Goal: Task Accomplishment & Management: Use online tool/utility

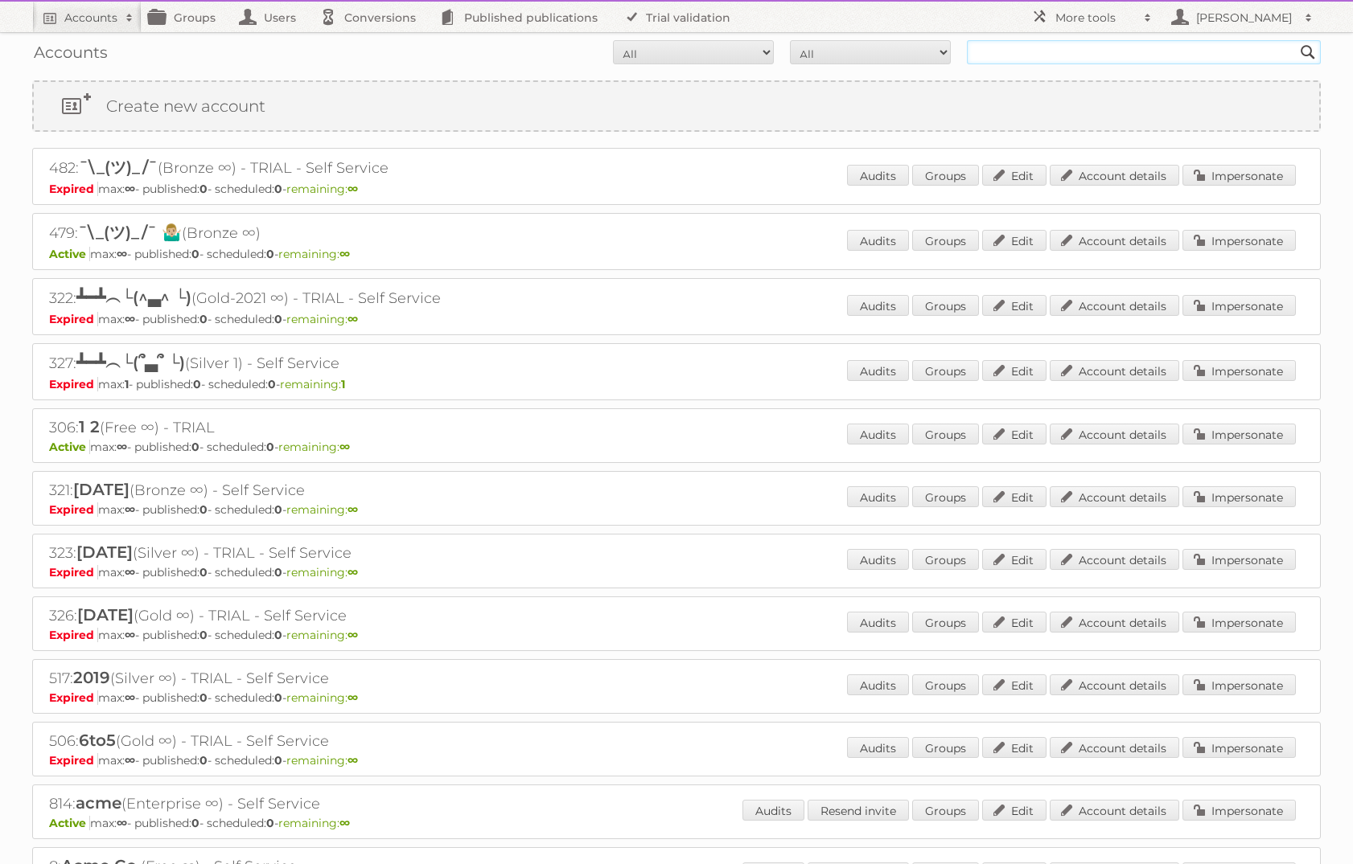
click at [1036, 56] on input "text" at bounding box center [1144, 52] width 354 height 24
type input "[PERSON_NAME]"
click at [1107, 46] on input "[PERSON_NAME]" at bounding box center [1144, 52] width 354 height 24
click at [1296, 40] on input "Search" at bounding box center [1308, 52] width 24 height 24
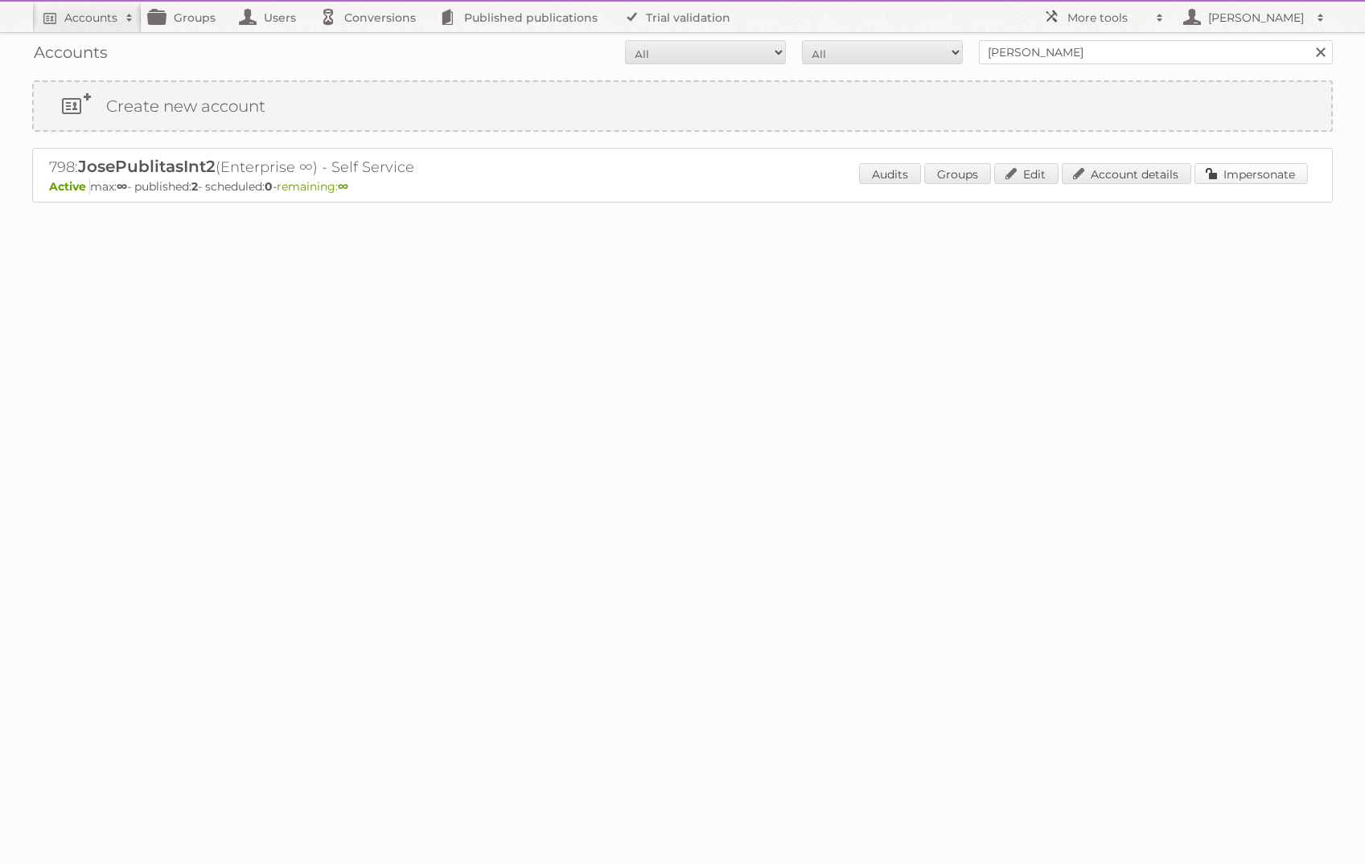
click at [1228, 174] on link "Impersonate" at bounding box center [1250, 173] width 113 height 21
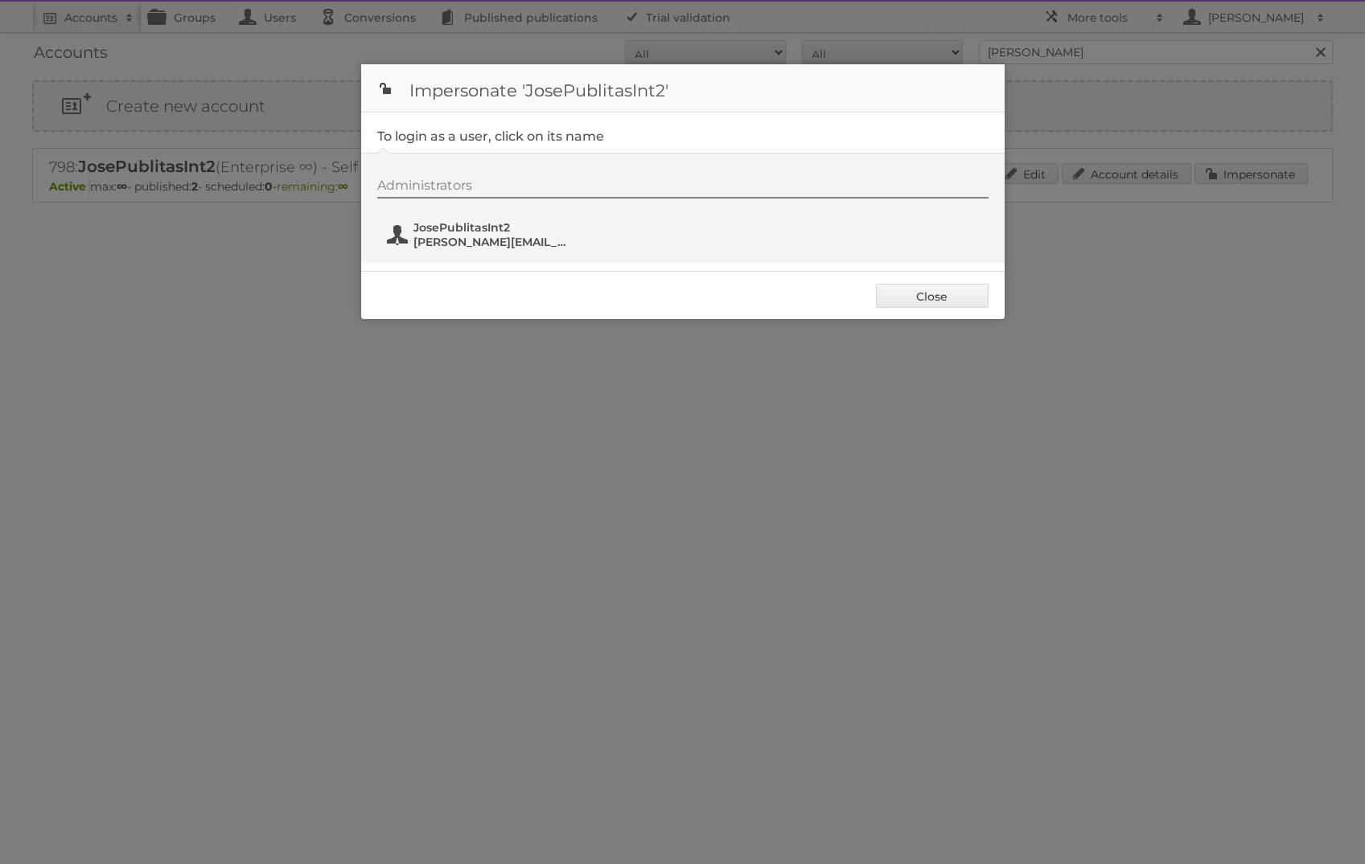
click at [475, 236] on span "jose@publitas.com" at bounding box center [491, 242] width 156 height 14
